Goal: Information Seeking & Learning: Compare options

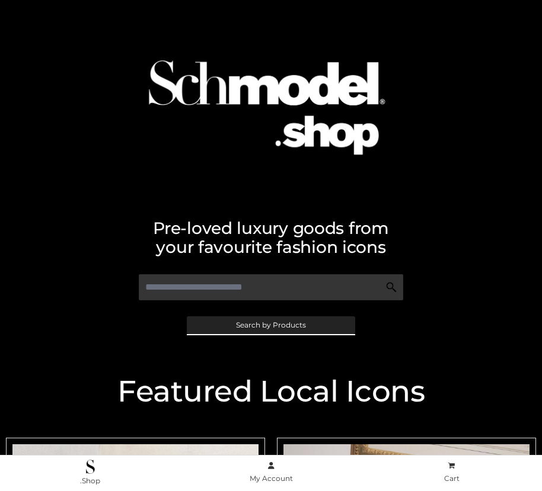
click at [270, 325] on span "Search by Products" at bounding box center [271, 325] width 70 height 7
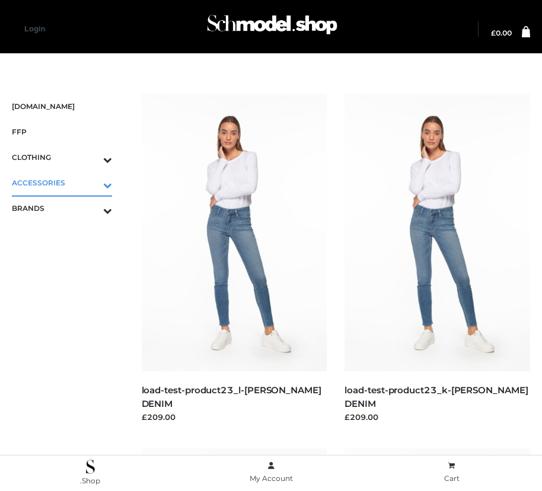
click at [91, 182] on icon "Toggle Submenu" at bounding box center [45, 185] width 133 height 14
click at [68, 233] on span "JEWELRY" at bounding box center [68, 234] width 88 height 14
click at [91, 259] on icon "Toggle Submenu" at bounding box center [45, 262] width 133 height 14
click at [68, 259] on span "PARKERSMITH" at bounding box center [68, 259] width 88 height 14
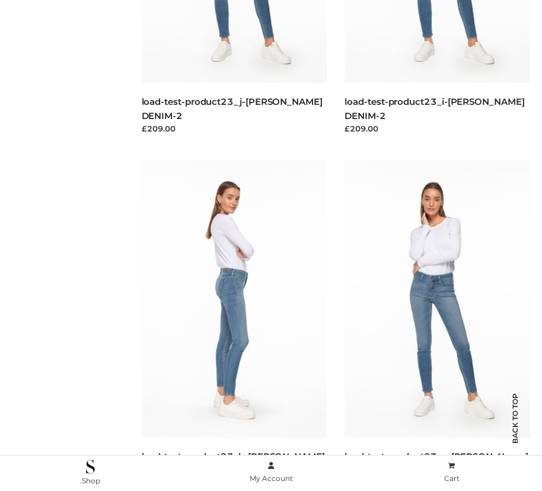
click at [233, 325] on img at bounding box center [234, 299] width 185 height 278
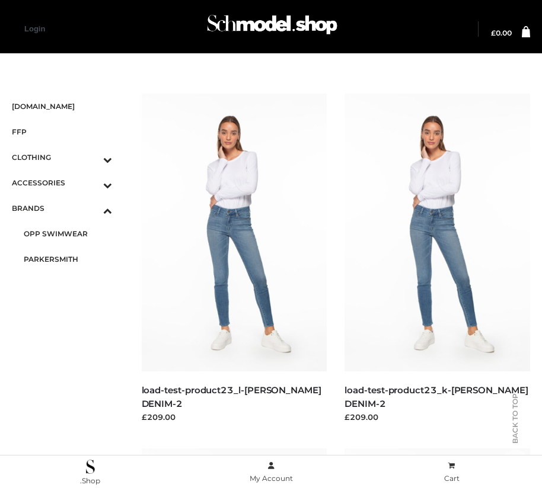
scroll to position [999, 0]
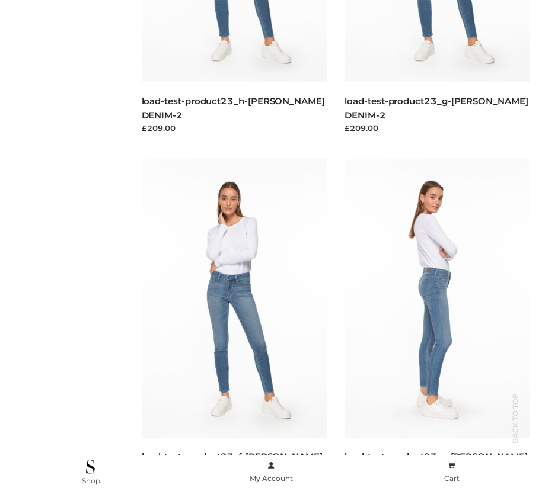
click at [437, 325] on img at bounding box center [436, 298] width 185 height 278
click at [437, 325] on img at bounding box center [436, 299] width 185 height 278
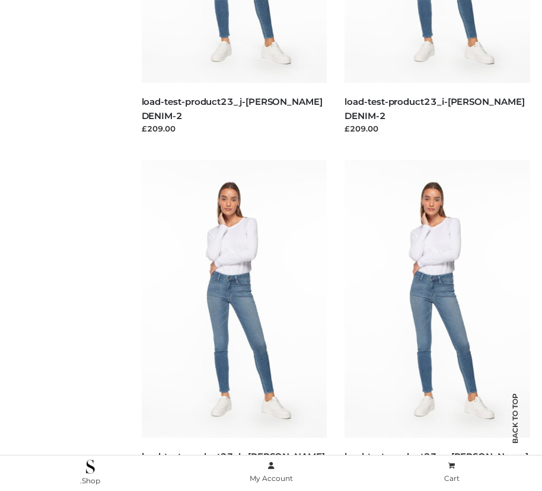
scroll to position [999, 0]
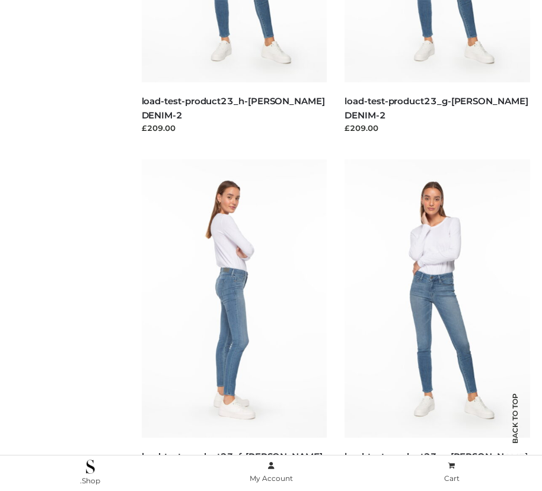
click at [233, 325] on img at bounding box center [234, 298] width 185 height 278
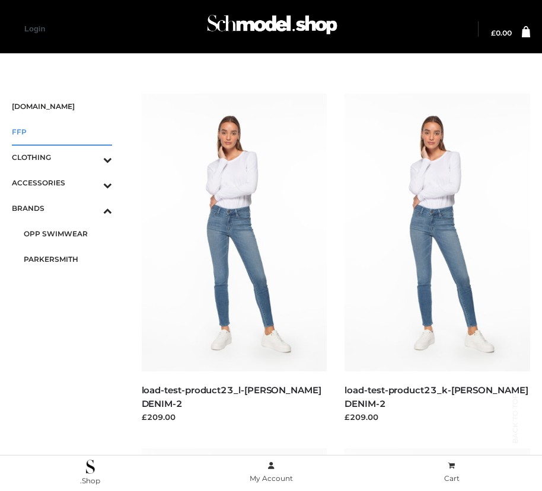
click at [62, 132] on span "FFP" at bounding box center [62, 132] width 100 height 14
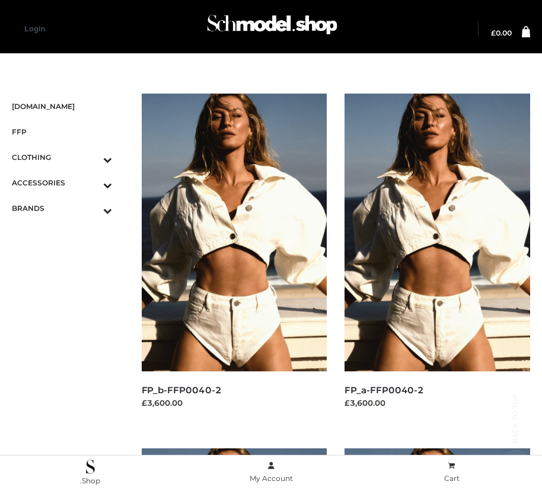
scroll to position [1709, 0]
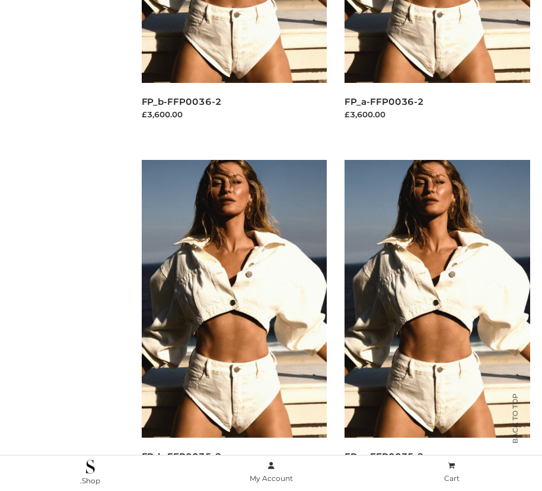
click at [437, 325] on img at bounding box center [436, 299] width 185 height 278
